Goal: Check status

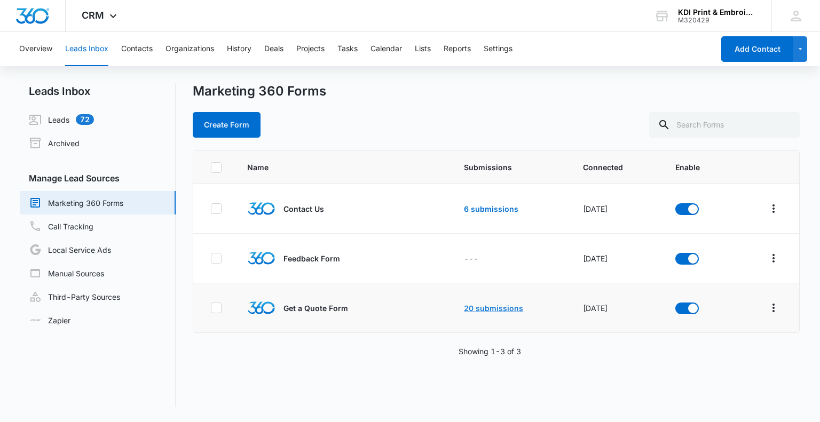
click at [472, 306] on link "20 submissions" at bounding box center [493, 308] width 59 height 9
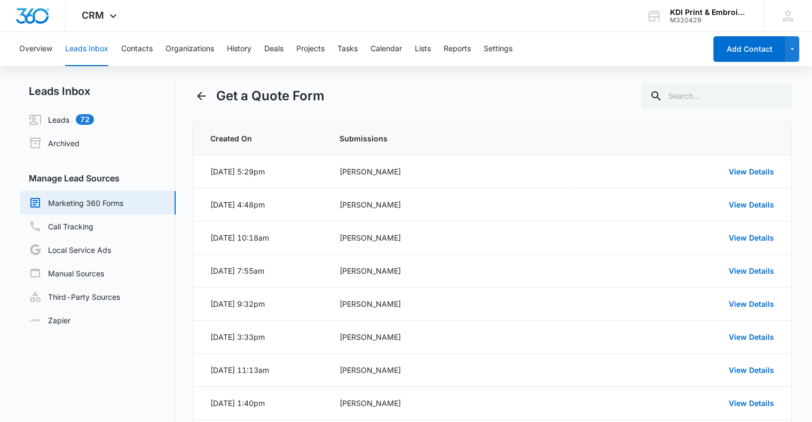
click at [84, 200] on link "Marketing 360 Forms" at bounding box center [76, 202] width 94 height 13
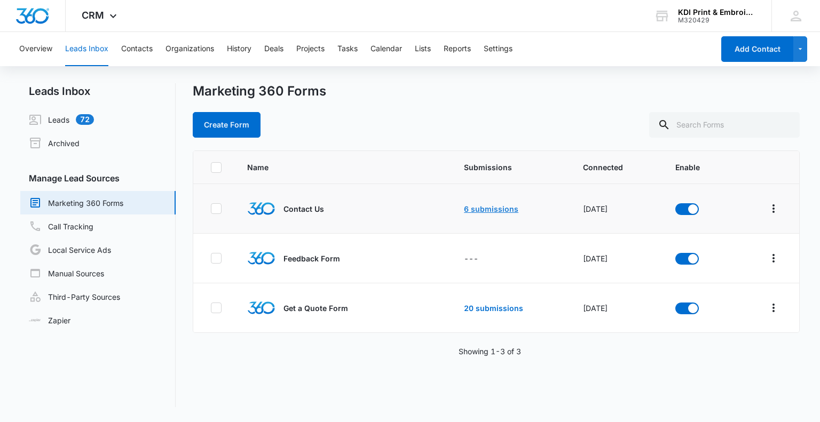
click at [491, 209] on link "6 submissions" at bounding box center [491, 208] width 54 height 9
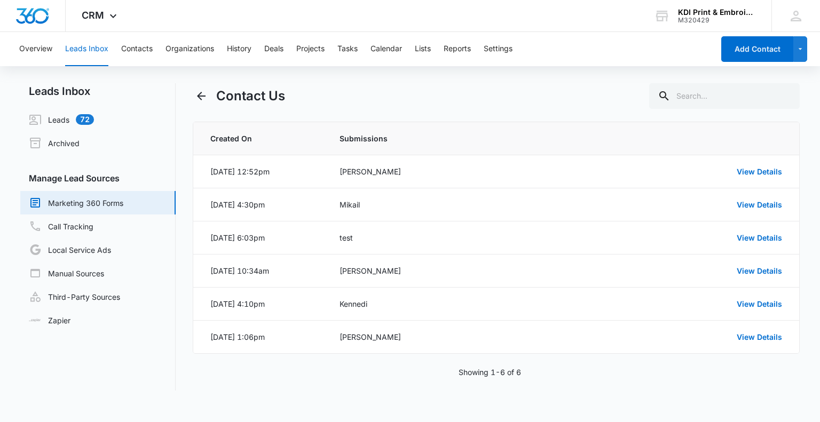
click at [60, 200] on link "Marketing 360 Forms" at bounding box center [76, 202] width 94 height 13
